Goal: Transaction & Acquisition: Purchase product/service

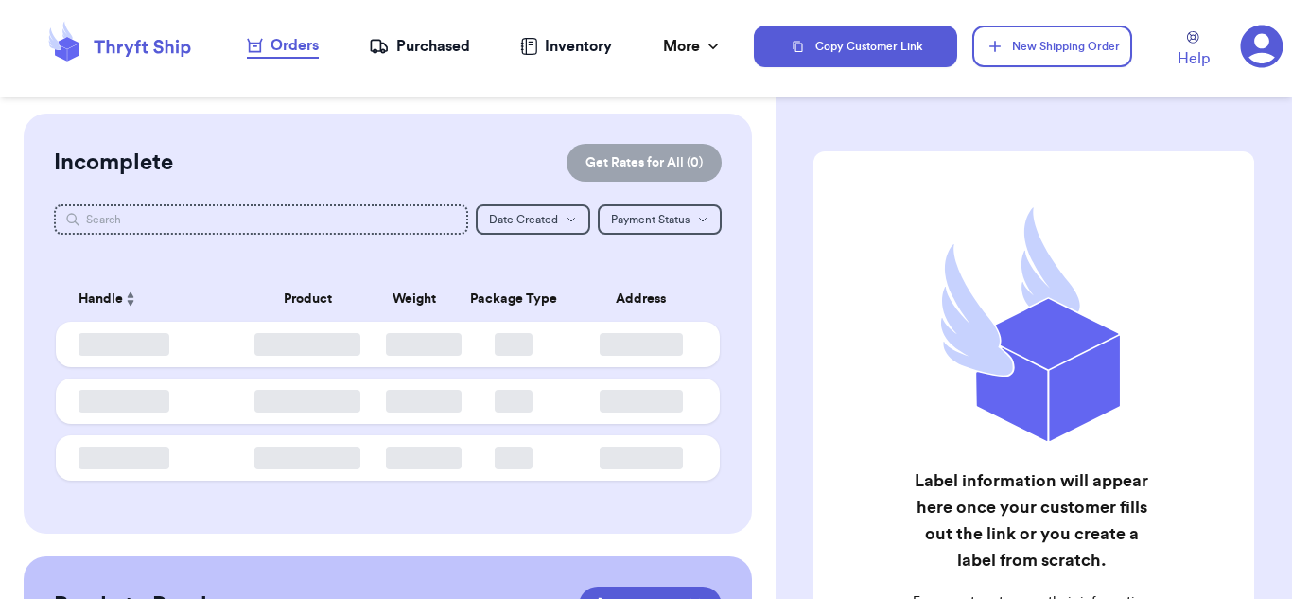
checkbox input "true"
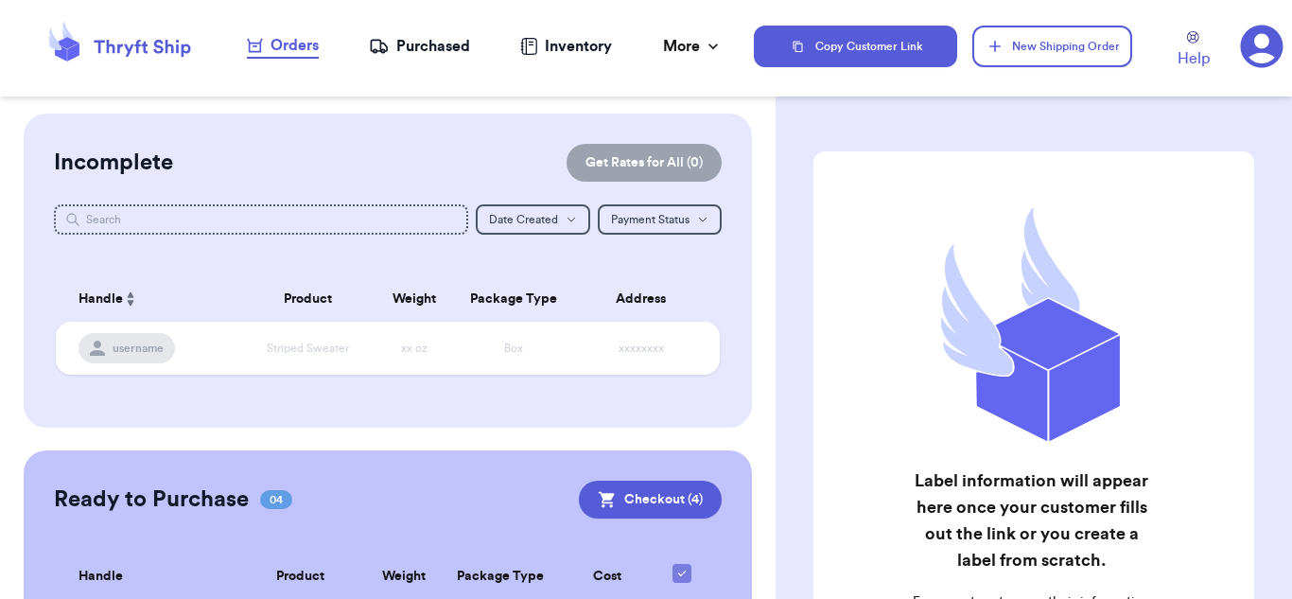
scroll to position [339, 0]
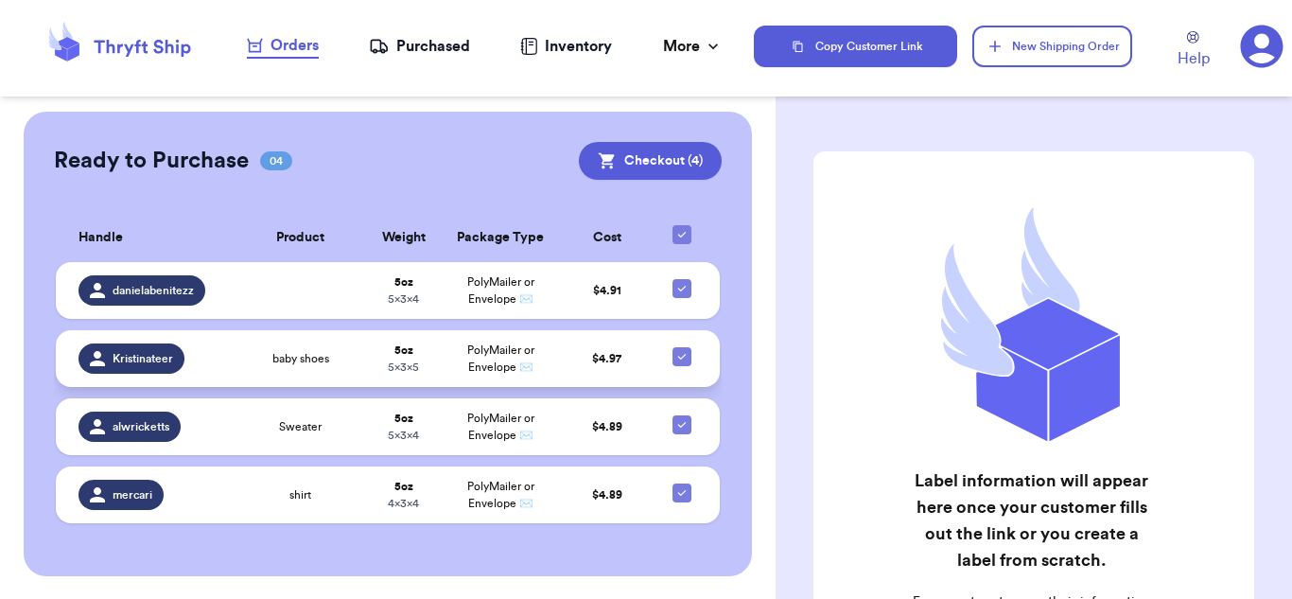
click at [675, 359] on icon at bounding box center [682, 356] width 15 height 15
click at [681, 347] on input "checkbox" at bounding box center [681, 346] width 1 height 1
checkbox input "false"
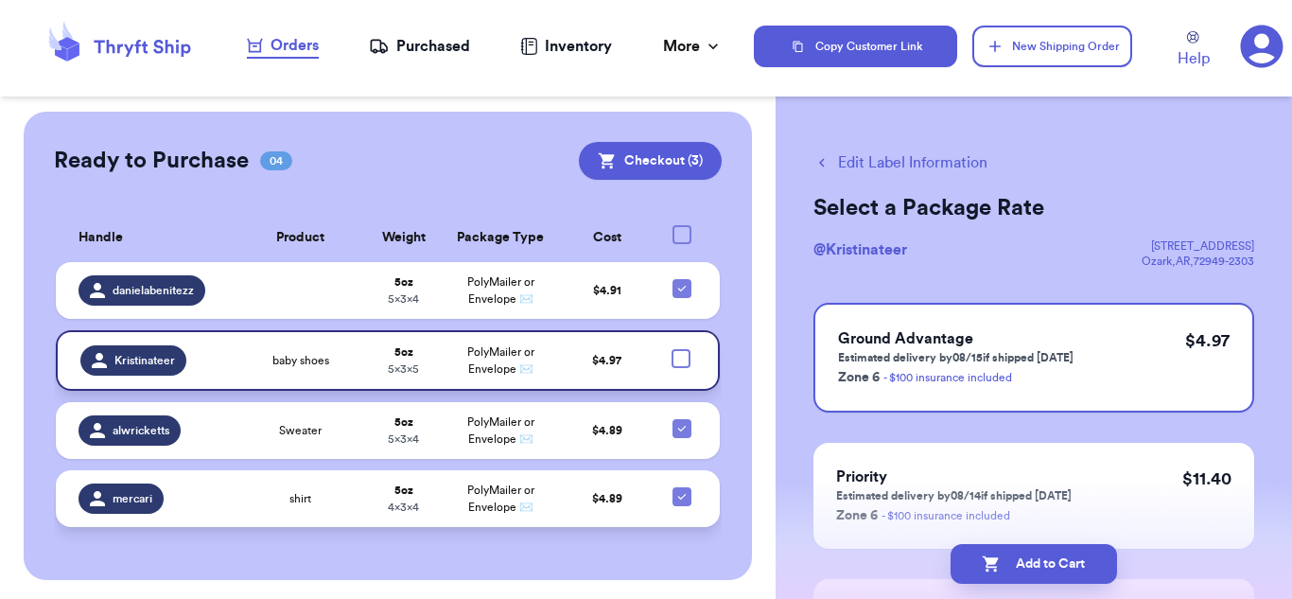
click at [366, 502] on td "5 oz 4 x 3 x 4" at bounding box center [404, 498] width 78 height 57
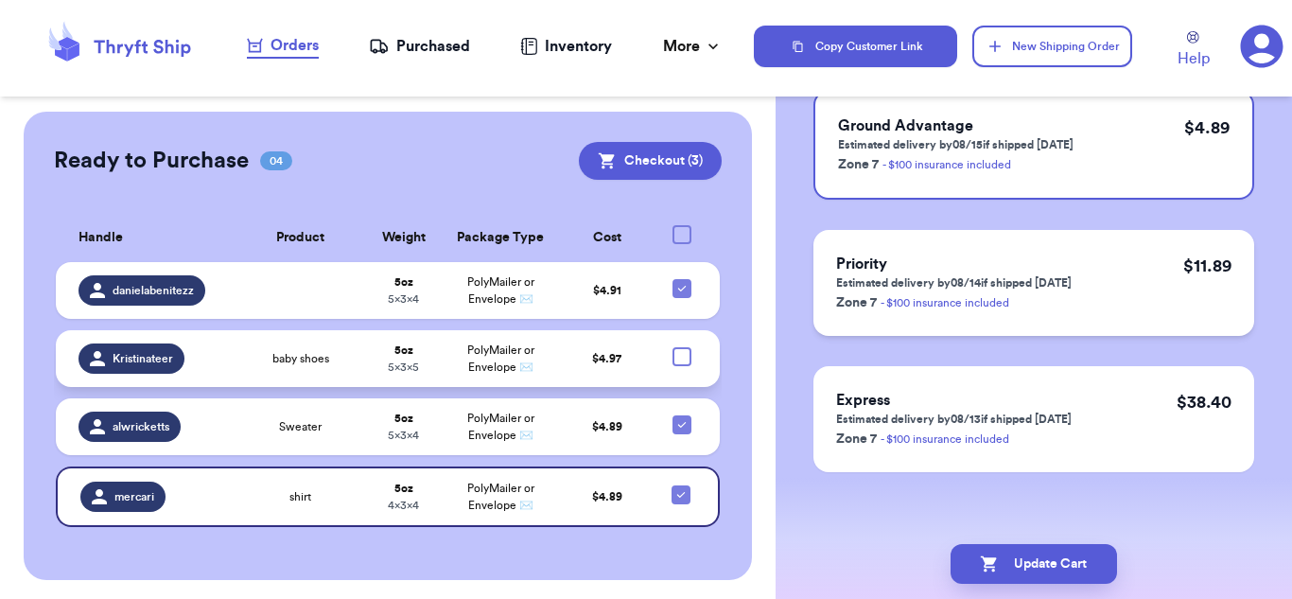
scroll to position [219, 0]
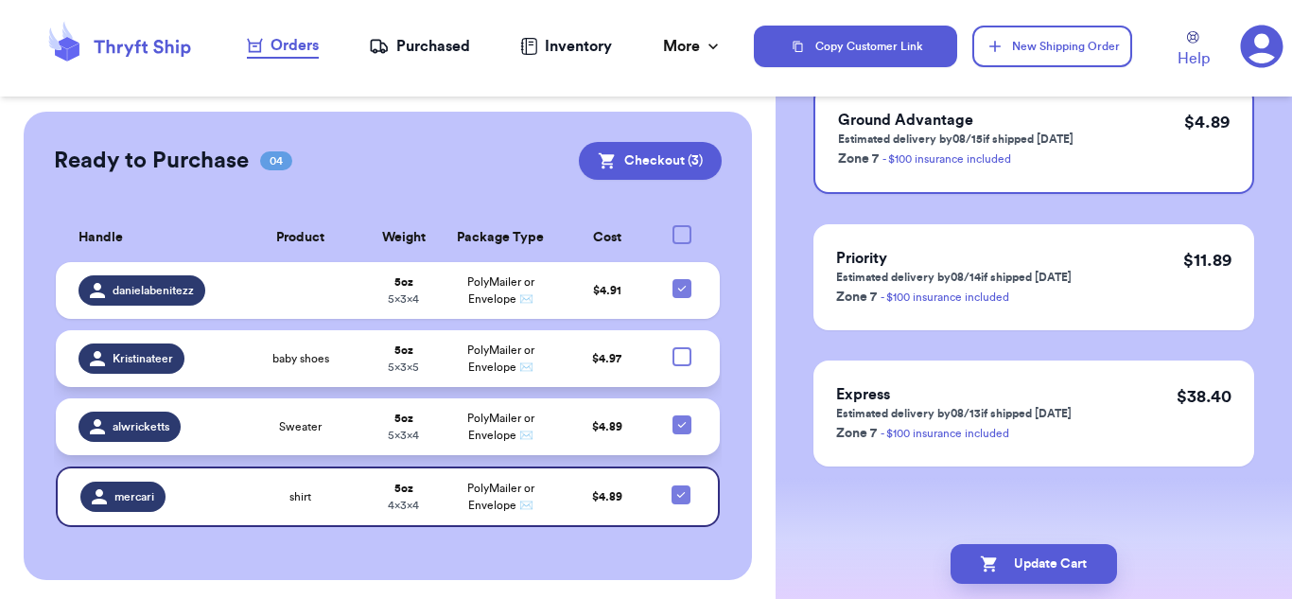
click at [302, 430] on span "Sweater" at bounding box center [300, 426] width 43 height 15
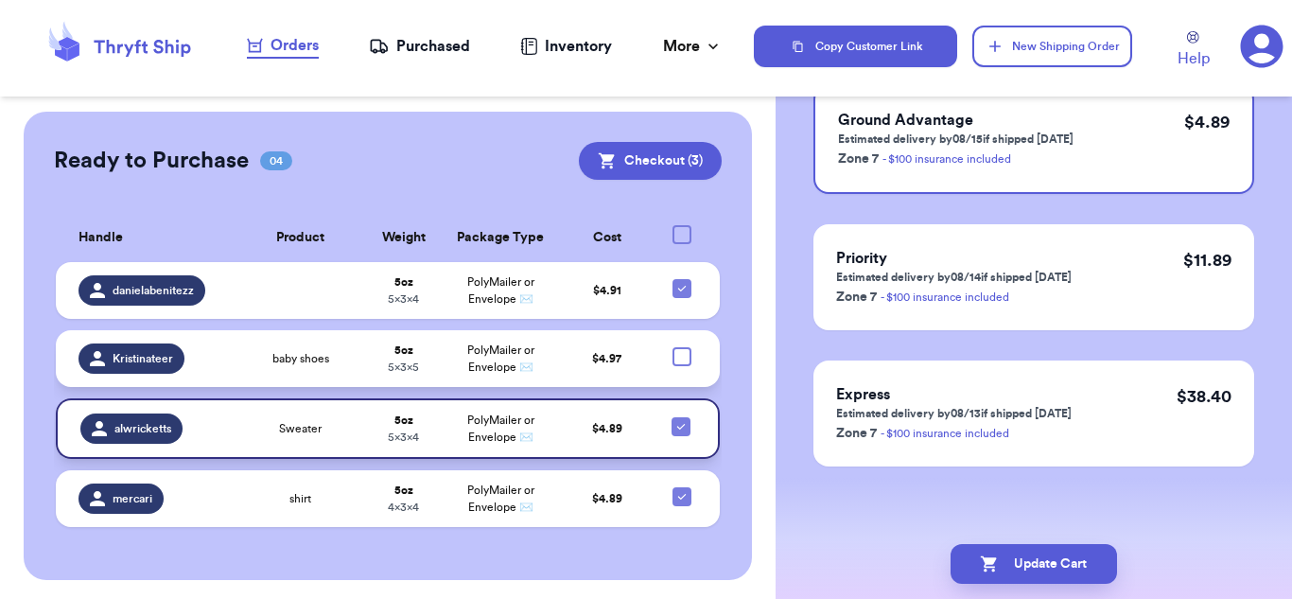
click at [674, 428] on icon at bounding box center [681, 426] width 15 height 15
click at [680, 417] on input "checkbox" at bounding box center [680, 416] width 1 height 1
checkbox input "false"
click at [675, 499] on icon at bounding box center [682, 496] width 15 height 15
click at [681, 487] on input "checkbox" at bounding box center [681, 486] width 1 height 1
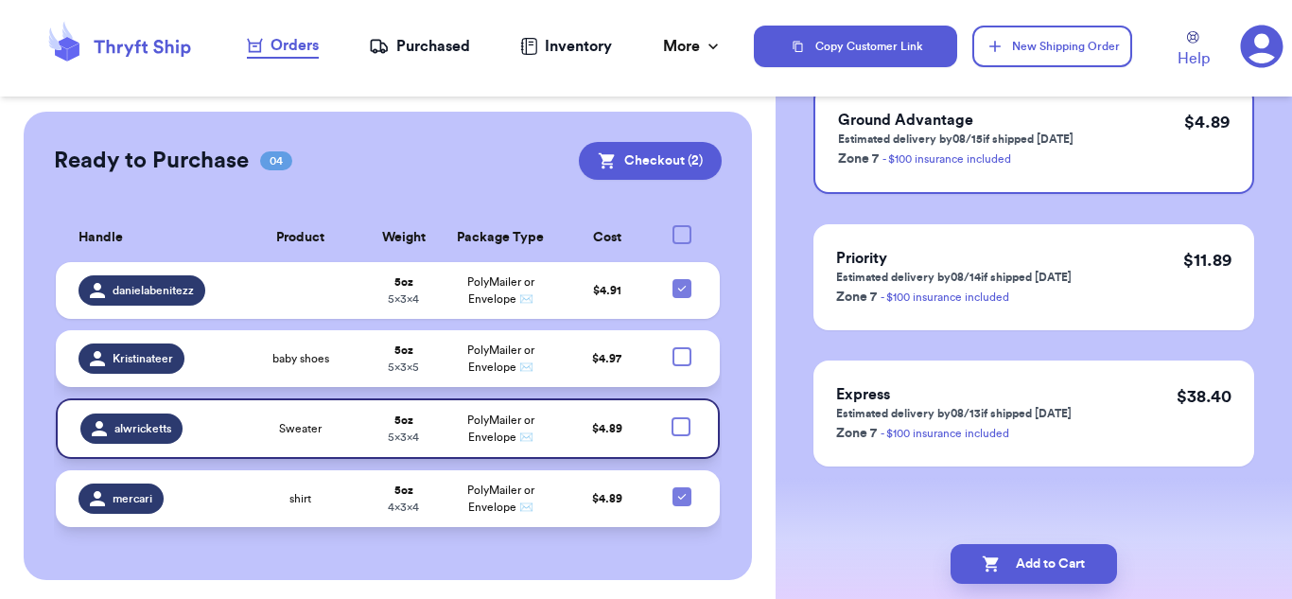
checkbox input "false"
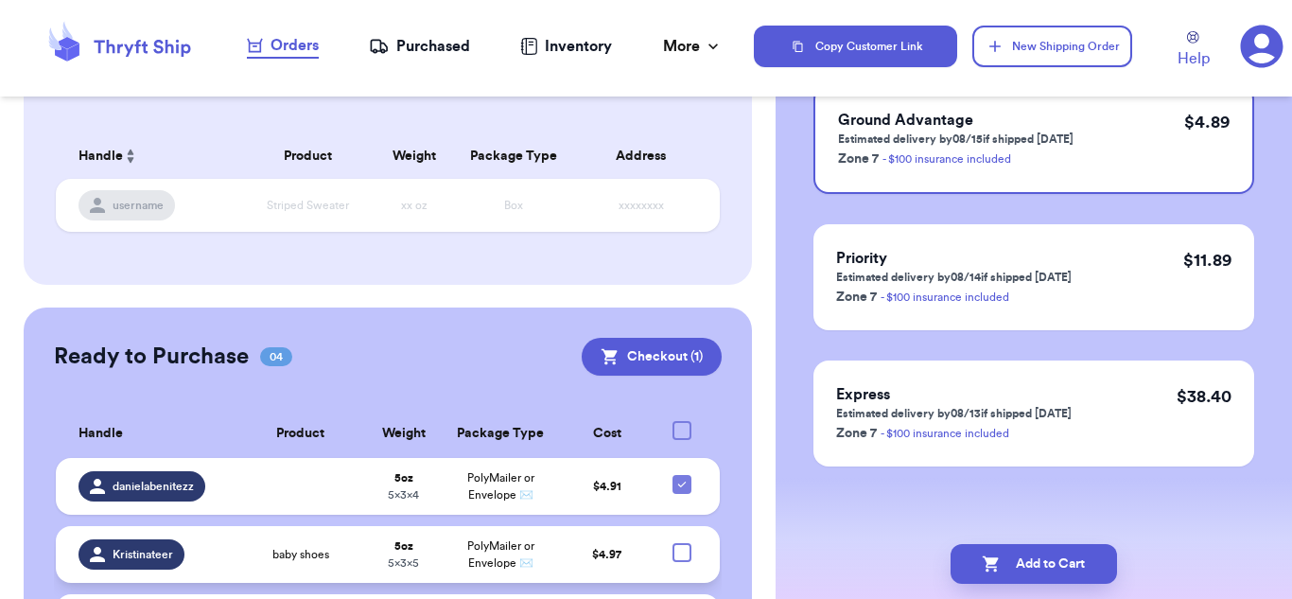
scroll to position [284, 0]
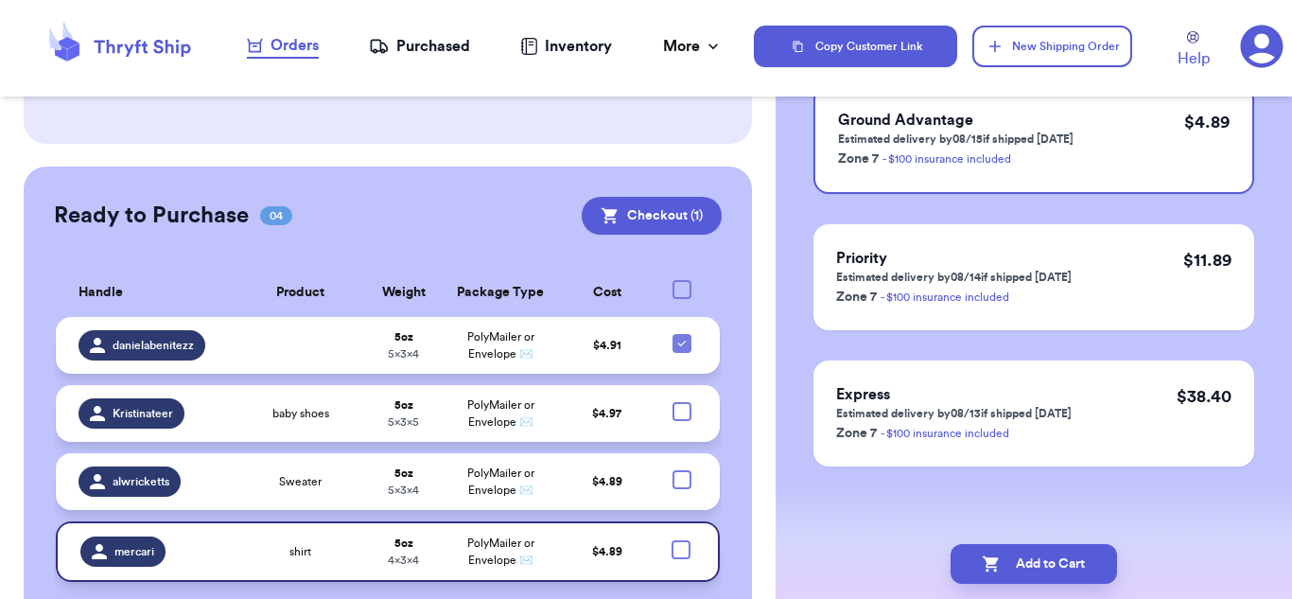
click at [517, 363] on td "PolyMailer or Envelope ✉️" at bounding box center [501, 345] width 116 height 57
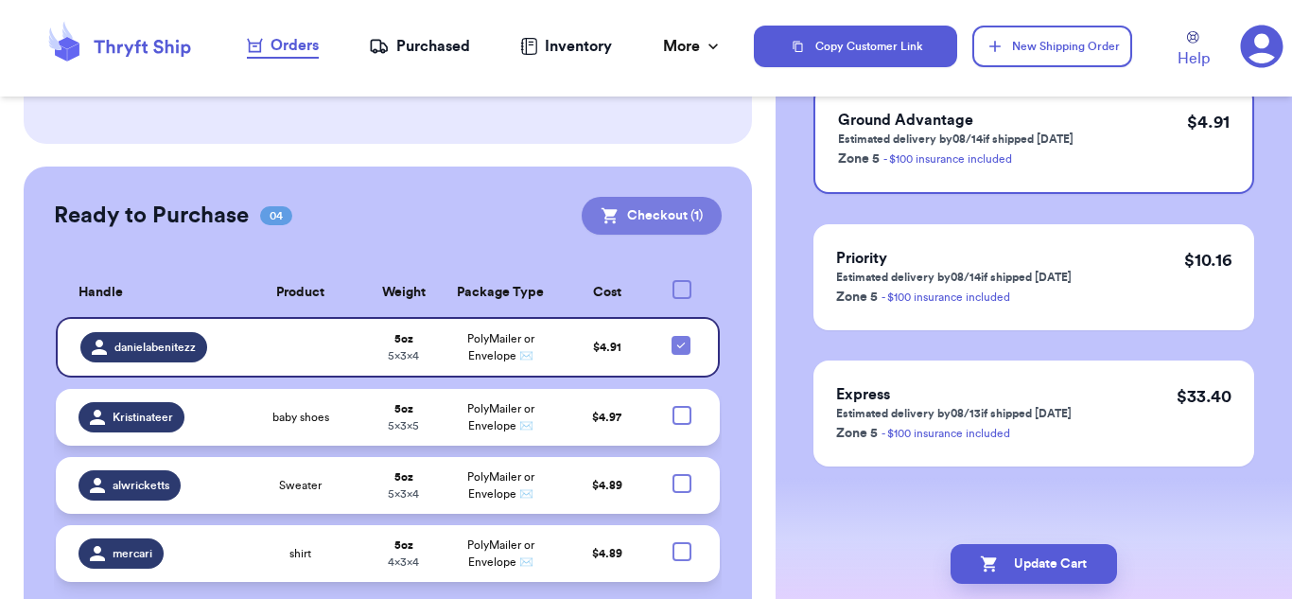
click at [612, 219] on button "Checkout ( 1 )" at bounding box center [652, 216] width 140 height 38
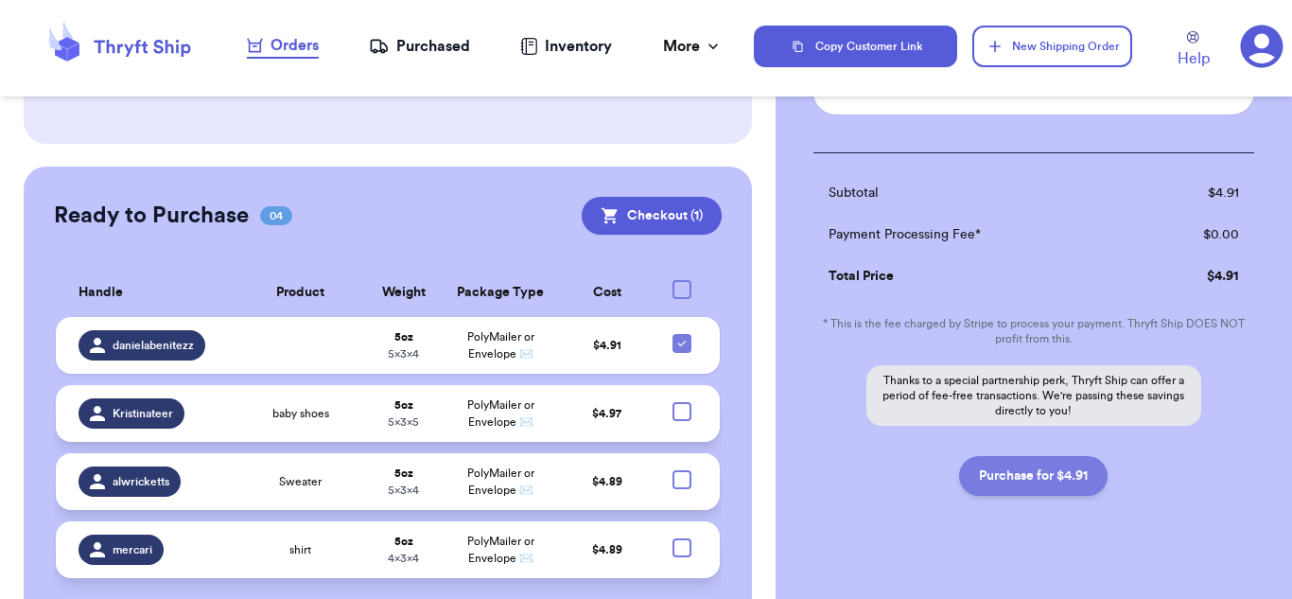
click at [992, 465] on button "Purchase for $4.91" at bounding box center [1033, 476] width 149 height 40
checkbox input "false"
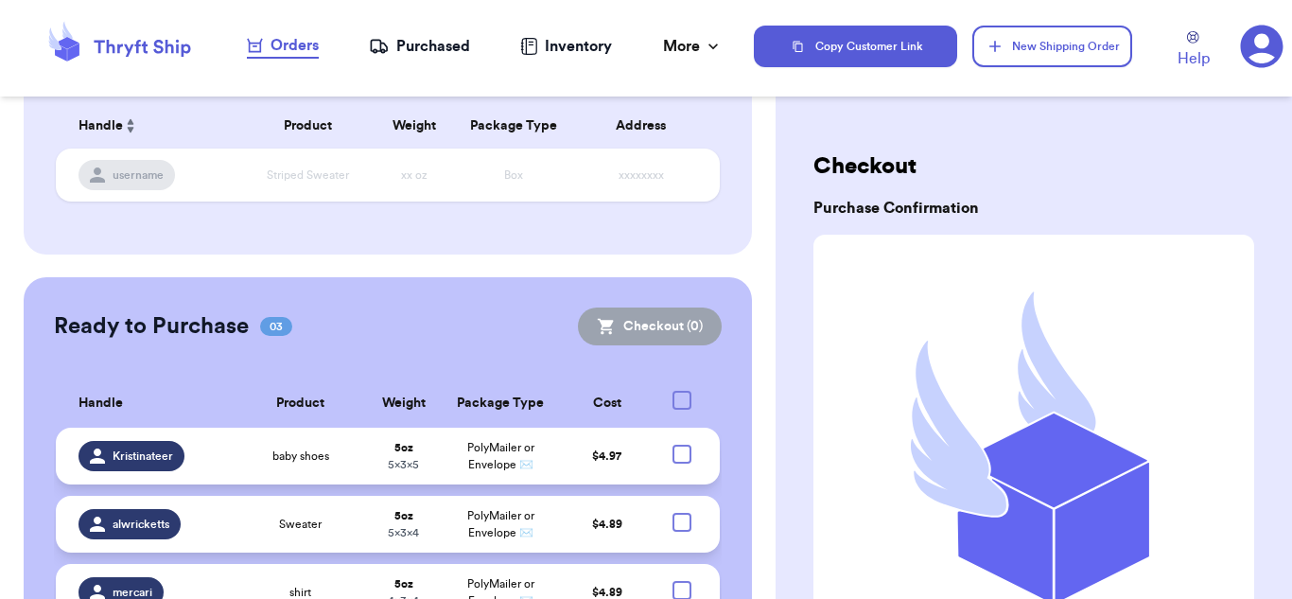
scroll to position [0, 0]
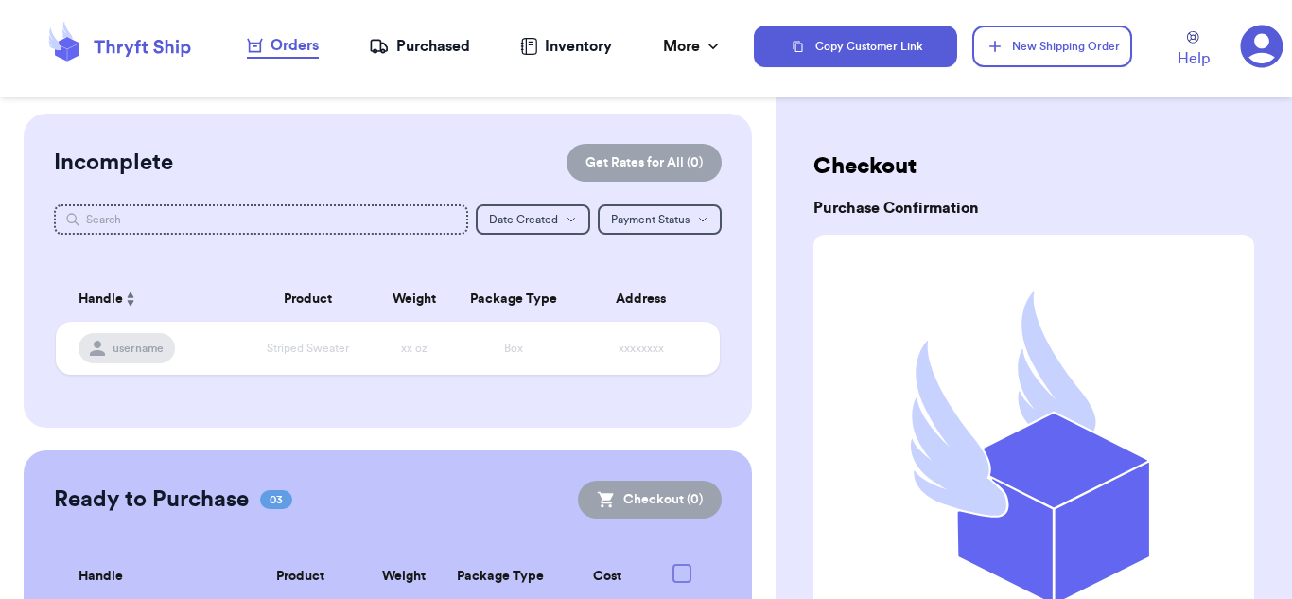
click at [439, 62] on nav "Orders Purchased Inventory More Stats Completed Orders" at bounding box center [485, 46] width 538 height 62
click at [445, 41] on div "Purchased" at bounding box center [419, 46] width 101 height 23
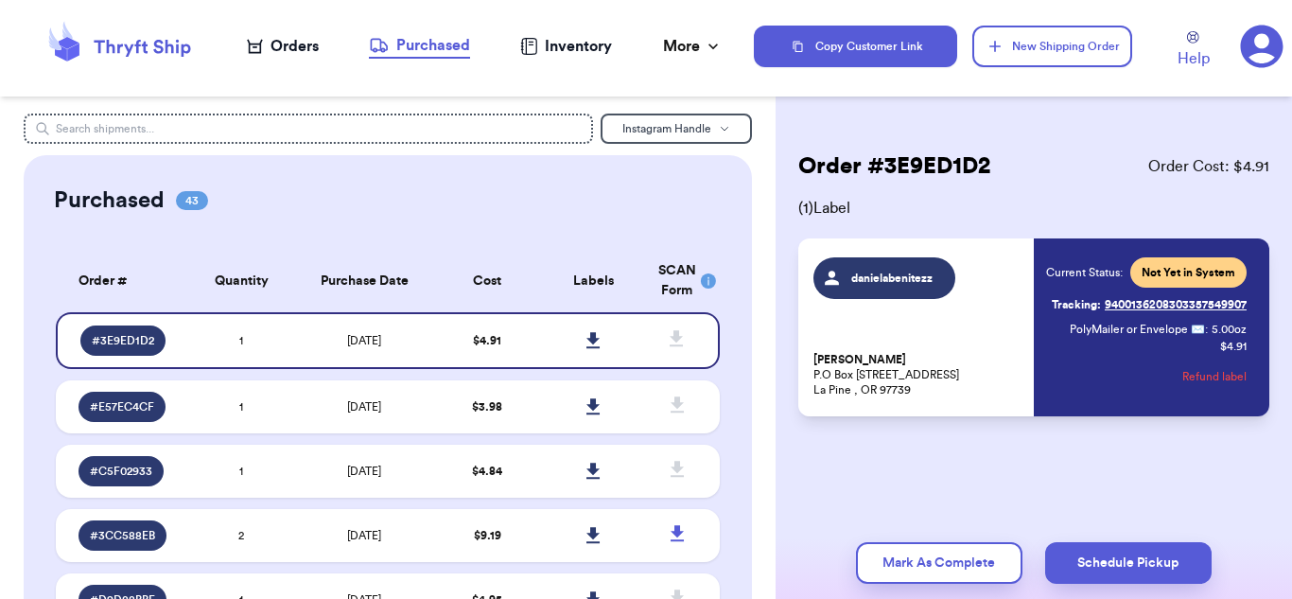
click at [1177, 308] on link "Tracking: 9400136208303357549907" at bounding box center [1149, 304] width 195 height 30
